Goal: Navigation & Orientation: Find specific page/section

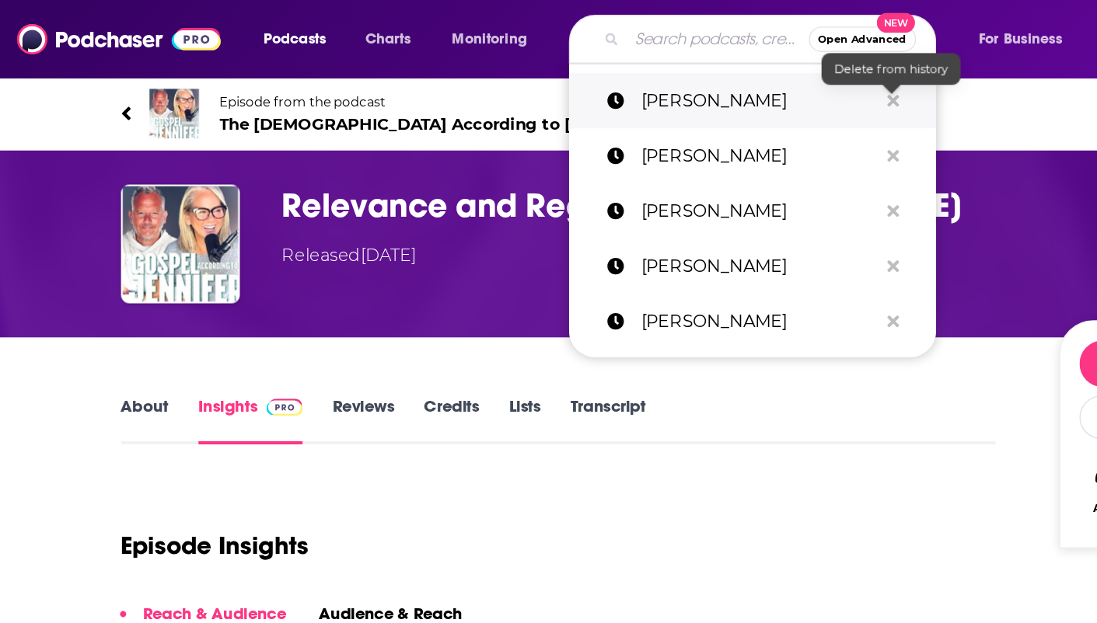
click at [653, 74] on icon "Search podcasts, credits, & more..." at bounding box center [654, 73] width 9 height 9
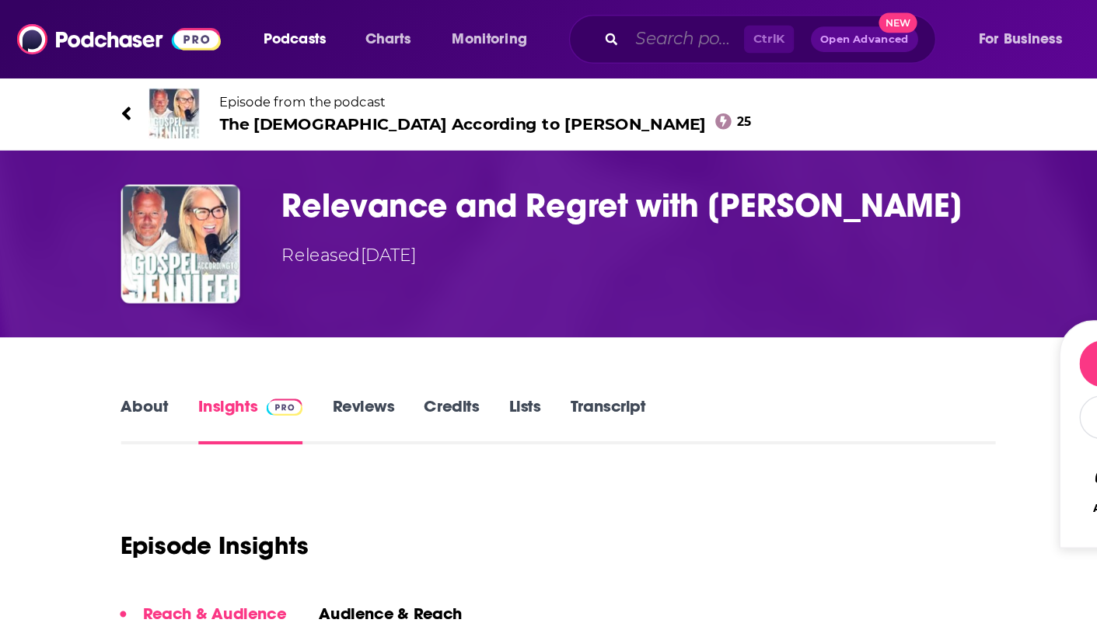
click at [513, 33] on input "Search podcasts, credits, & more..." at bounding box center [501, 28] width 85 height 25
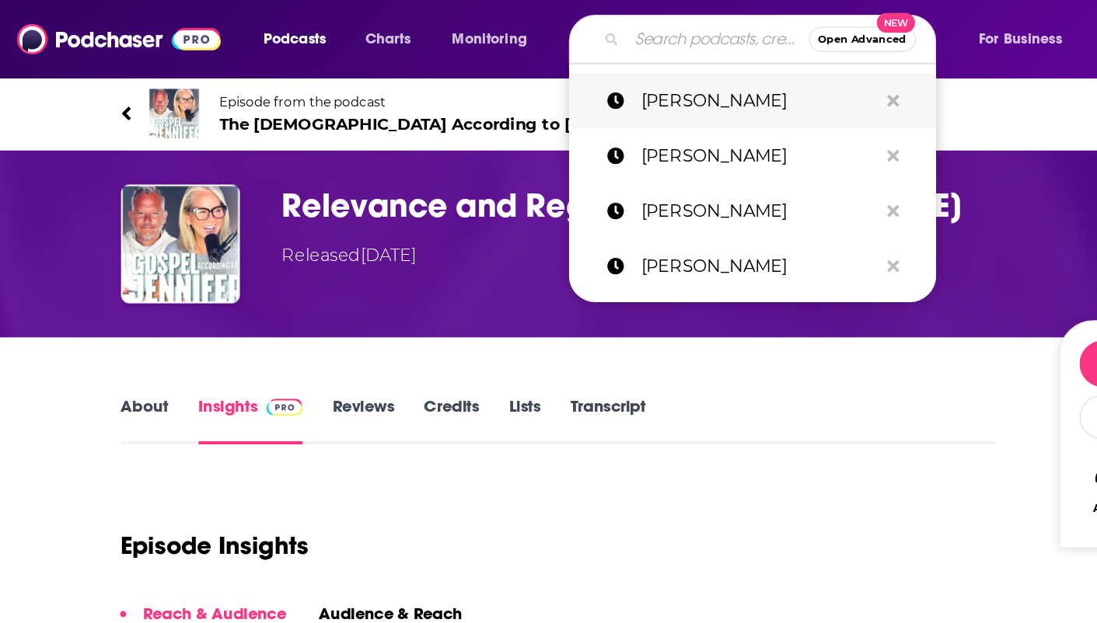
click at [654, 73] on icon "Search podcasts, credits, & more..." at bounding box center [654, 73] width 9 height 9
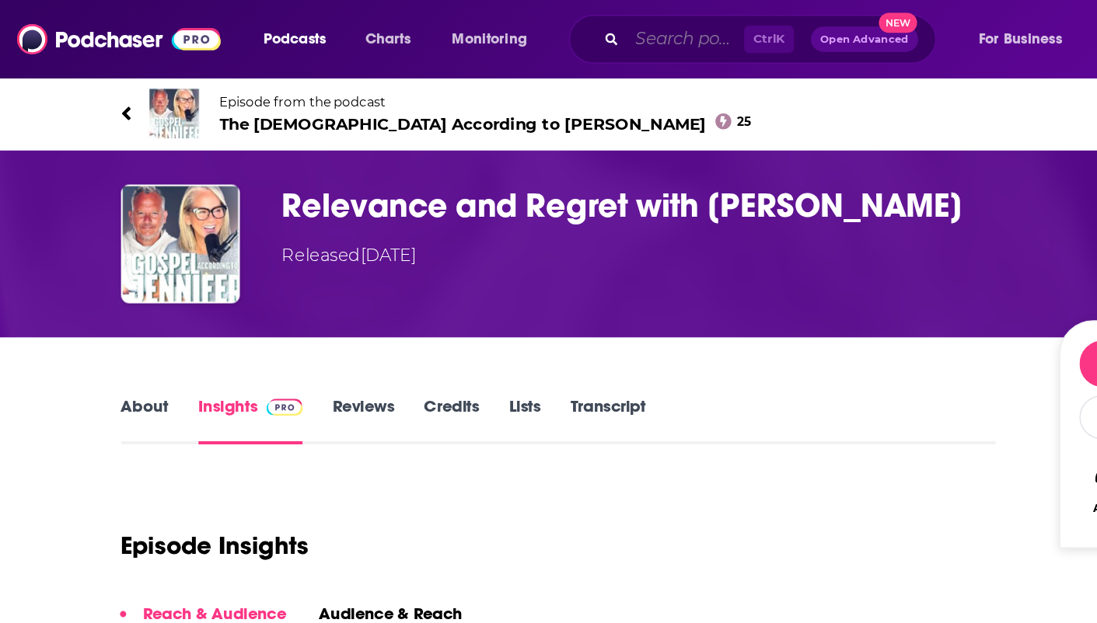
click at [508, 30] on input "Search podcasts, credits, & more..." at bounding box center [501, 28] width 85 height 25
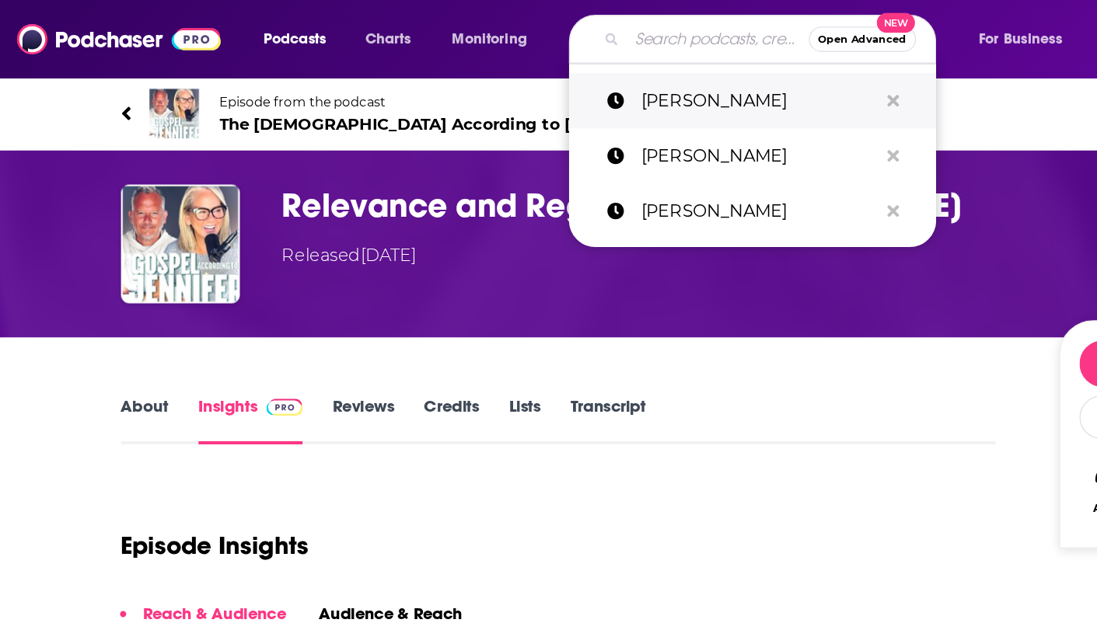
click at [653, 73] on icon "Search podcasts, credits, & more..." at bounding box center [654, 73] width 9 height 9
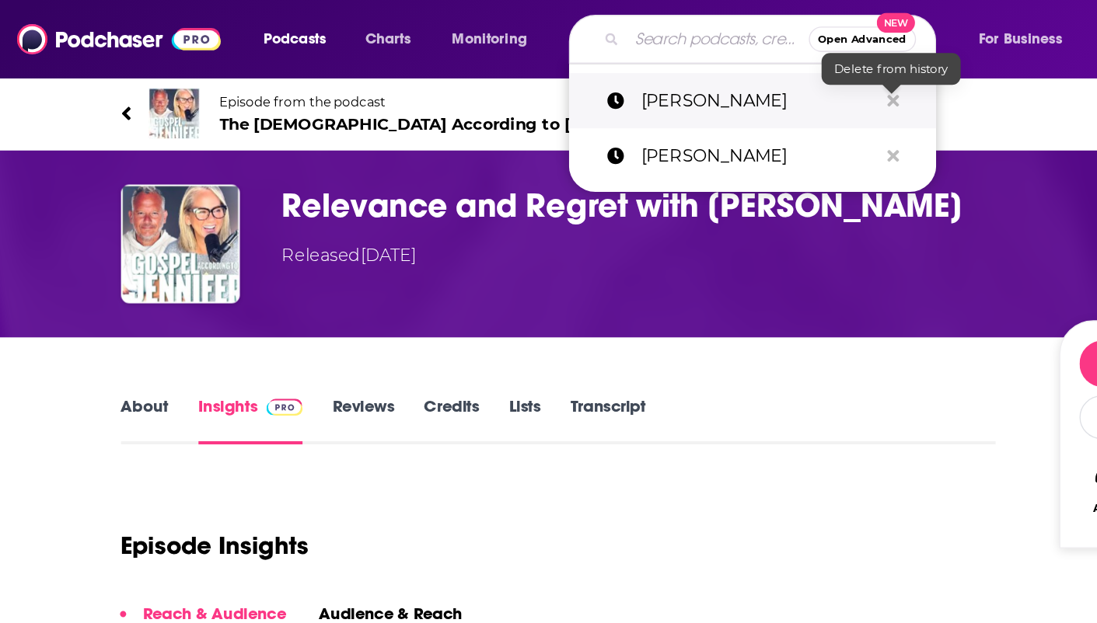
click at [656, 74] on icon "Search podcasts, credits, & more..." at bounding box center [654, 74] width 9 height 12
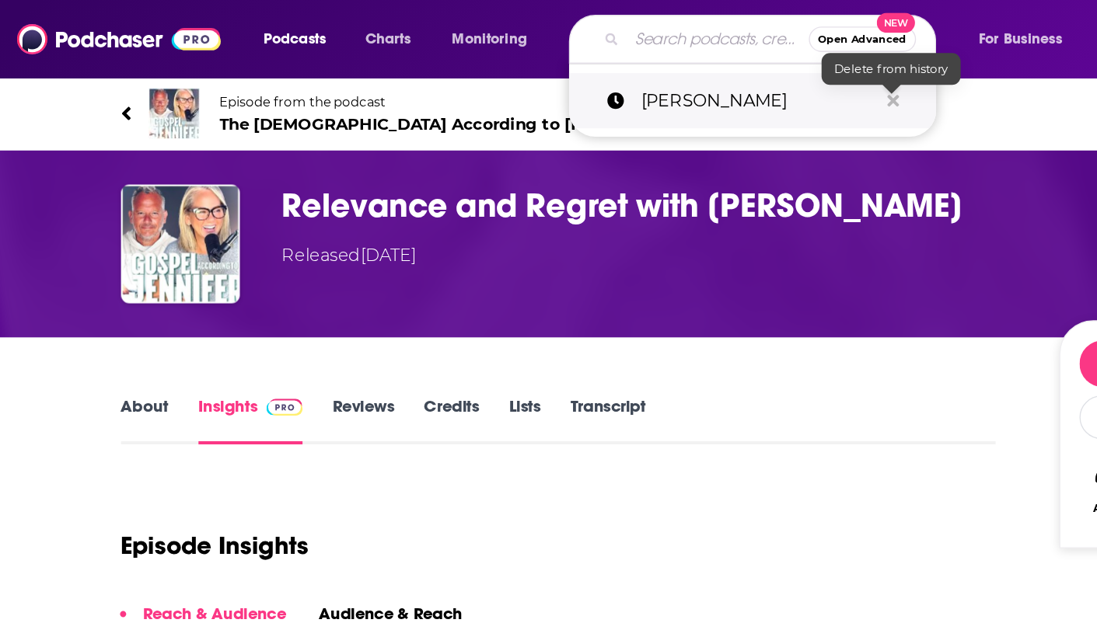
click at [653, 73] on icon "Search podcasts, credits, & more..." at bounding box center [654, 73] width 9 height 9
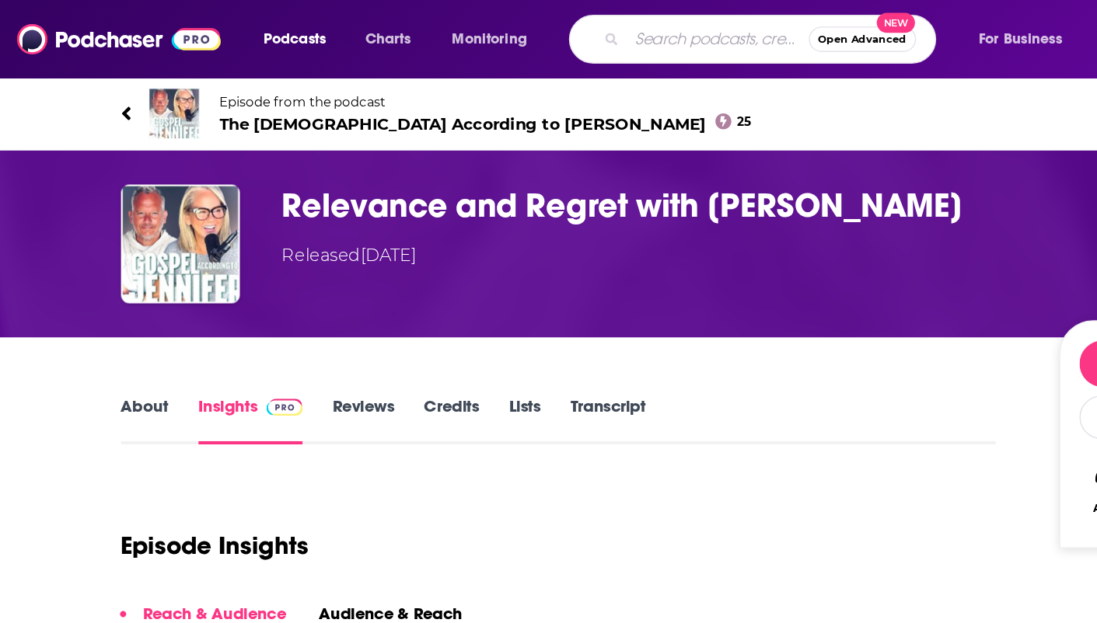
click at [221, 30] on span "Podcasts" at bounding box center [216, 29] width 46 height 22
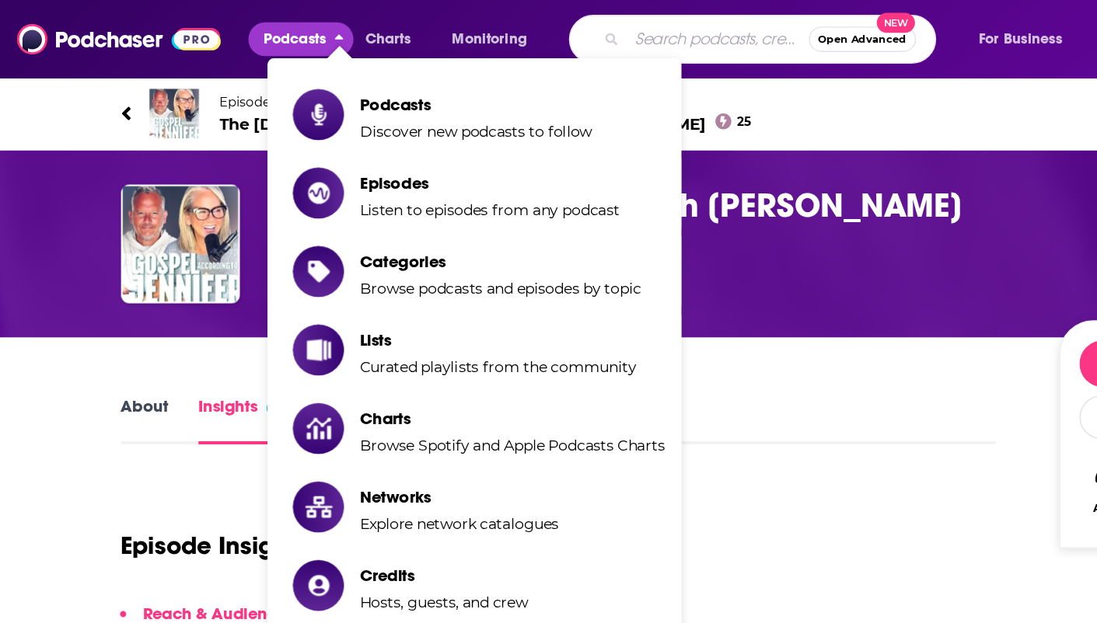
click at [302, 80] on span "Podcasts" at bounding box center [348, 76] width 170 height 15
